Goal: Check status: Check status

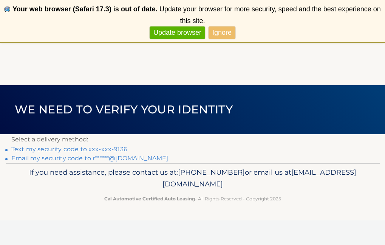
click at [213, 29] on link "Ignore" at bounding box center [221, 32] width 27 height 12
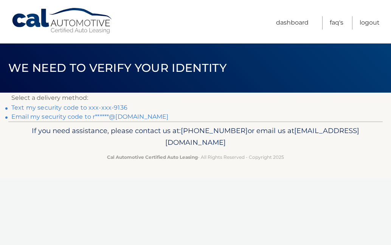
click at [155, 107] on li "Text my security code to xxx-xxx-9136" at bounding box center [195, 107] width 368 height 9
click at [137, 105] on li "Text my security code to xxx-xxx-9136" at bounding box center [195, 107] width 368 height 9
click at [117, 107] on link "Text my security code to xxx-xxx-9136" at bounding box center [69, 107] width 116 height 7
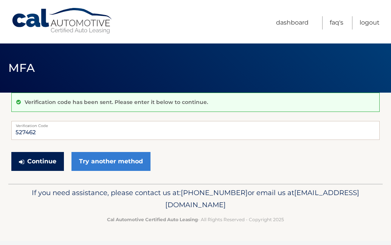
type input "527462"
click at [54, 166] on button "Continue" at bounding box center [37, 161] width 52 height 19
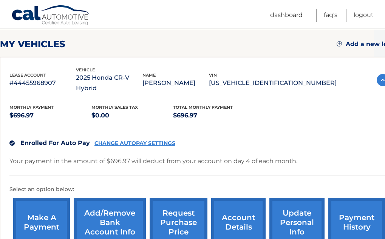
scroll to position [101, 11]
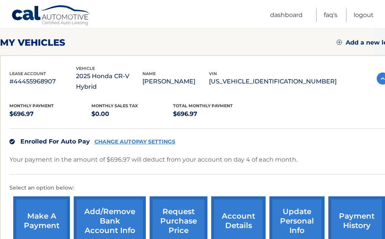
click at [36, 76] on p "#44455968907" at bounding box center [42, 81] width 66 height 11
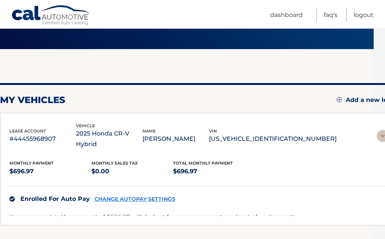
scroll to position [32, 0]
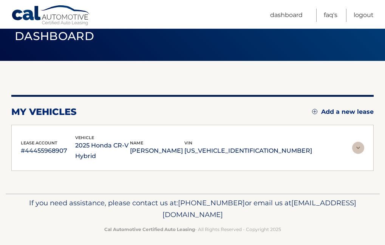
click at [353, 142] on img at bounding box center [358, 148] width 12 height 12
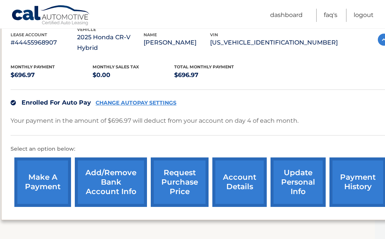
scroll to position [143, 10]
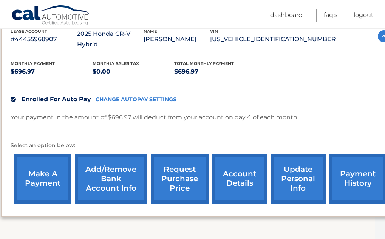
click at [339, 179] on link "payment history" at bounding box center [357, 178] width 57 height 49
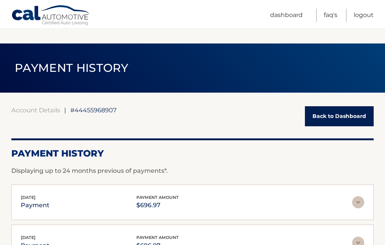
scroll to position [109, 0]
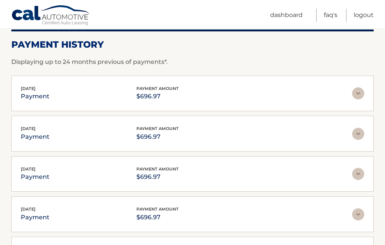
click at [355, 93] on img at bounding box center [358, 93] width 12 height 12
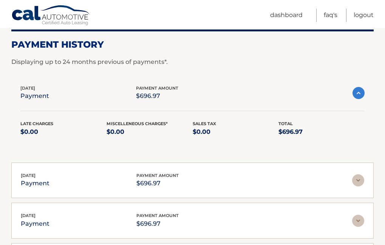
click at [355, 93] on img at bounding box center [358, 93] width 12 height 12
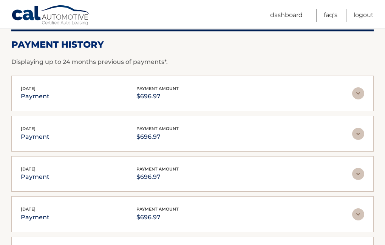
click at [355, 134] on img at bounding box center [358, 134] width 12 height 12
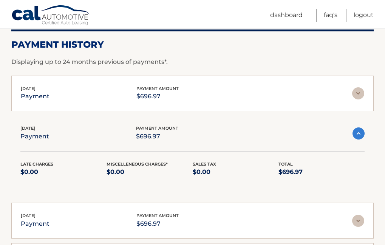
click at [355, 134] on img at bounding box center [358, 133] width 12 height 12
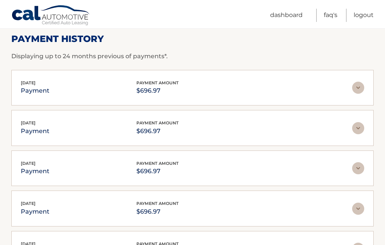
scroll to position [113, 0]
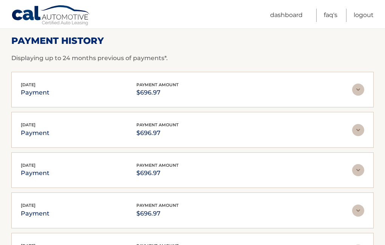
click at [361, 91] on img at bounding box center [358, 89] width 12 height 12
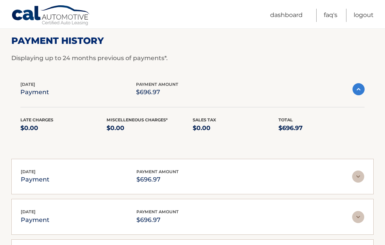
click at [355, 179] on img at bounding box center [358, 176] width 12 height 12
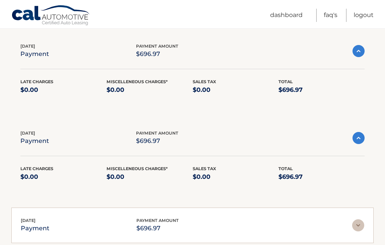
scroll to position [150, 0]
